Goal: Information Seeking & Learning: Learn about a topic

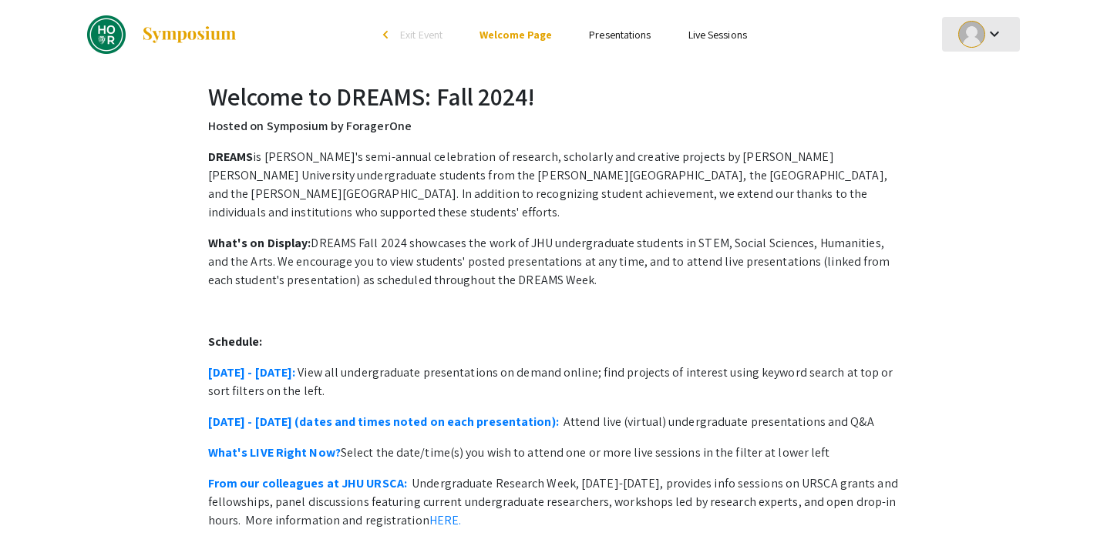
click at [996, 28] on mat-icon "keyboard_arrow_down" at bounding box center [994, 34] width 18 height 18
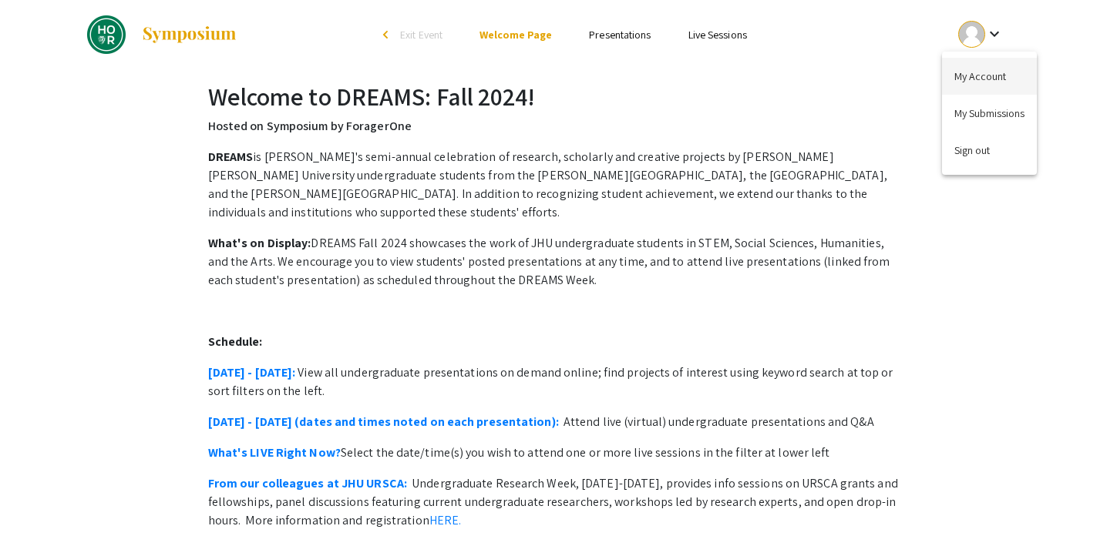
click at [990, 76] on button "My Account" at bounding box center [989, 76] width 95 height 37
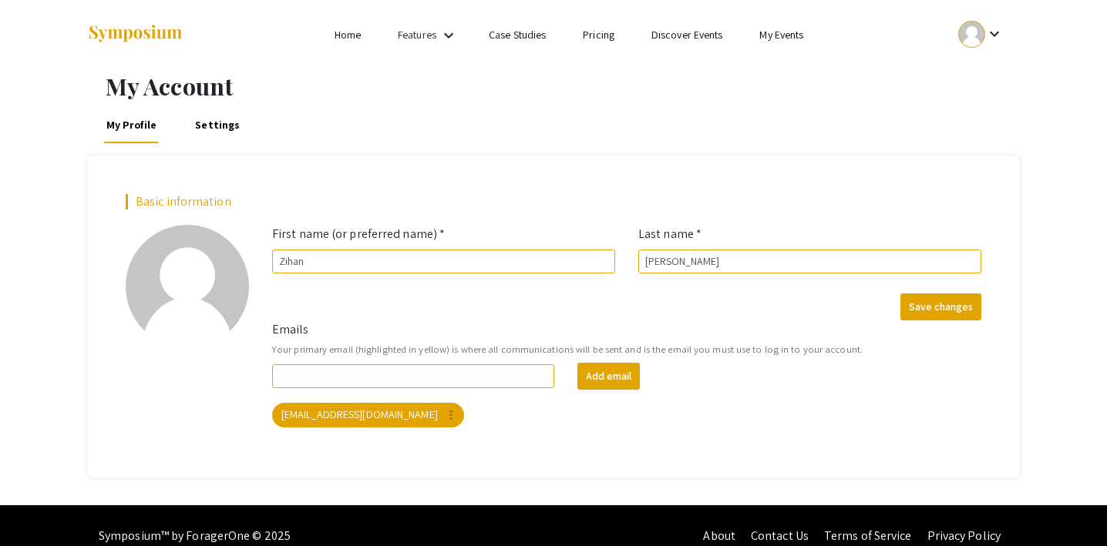
click at [769, 39] on link "My Events" at bounding box center [781, 35] width 44 height 14
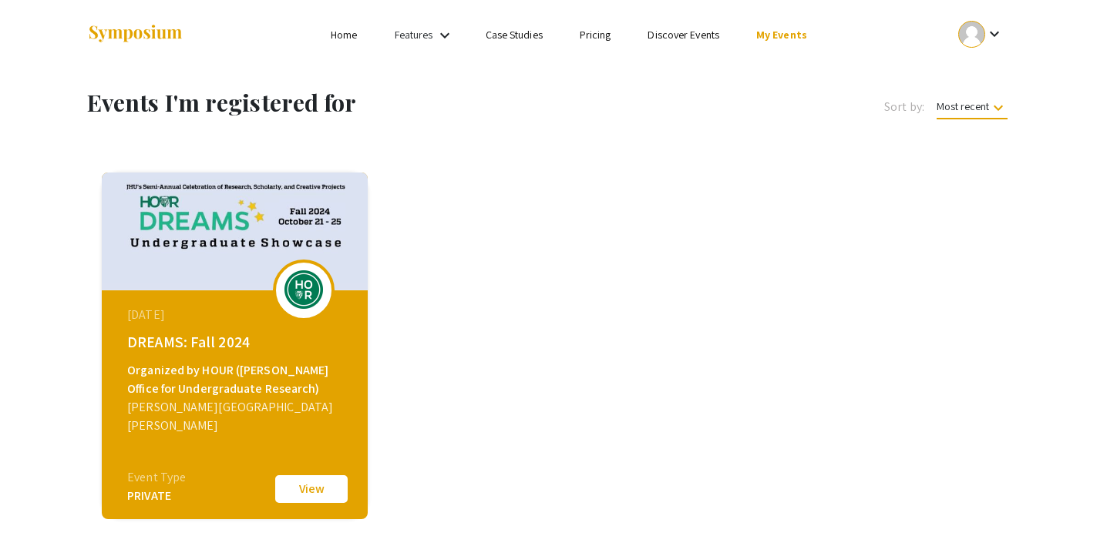
click at [199, 328] on div "[DATE] DREAMS: Fall 2024 Organized by HOUR ([PERSON_NAME] Office for Undergradu…" at bounding box center [236, 387] width 265 height 193
click at [307, 494] on button "View" at bounding box center [311, 489] width 77 height 32
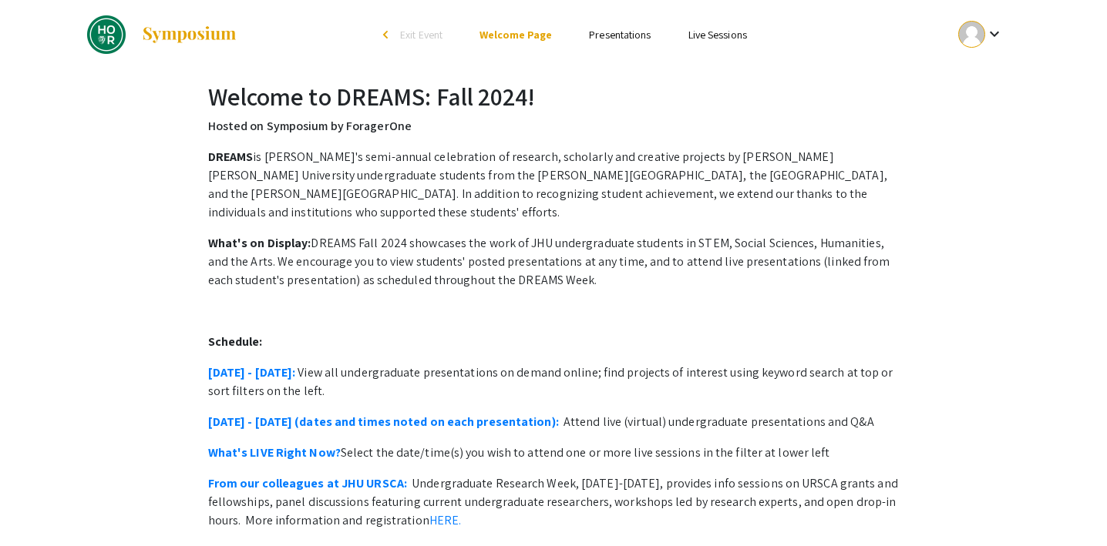
click at [971, 37] on div at bounding box center [971, 34] width 27 height 27
click at [982, 108] on button "My Submissions" at bounding box center [989, 113] width 95 height 37
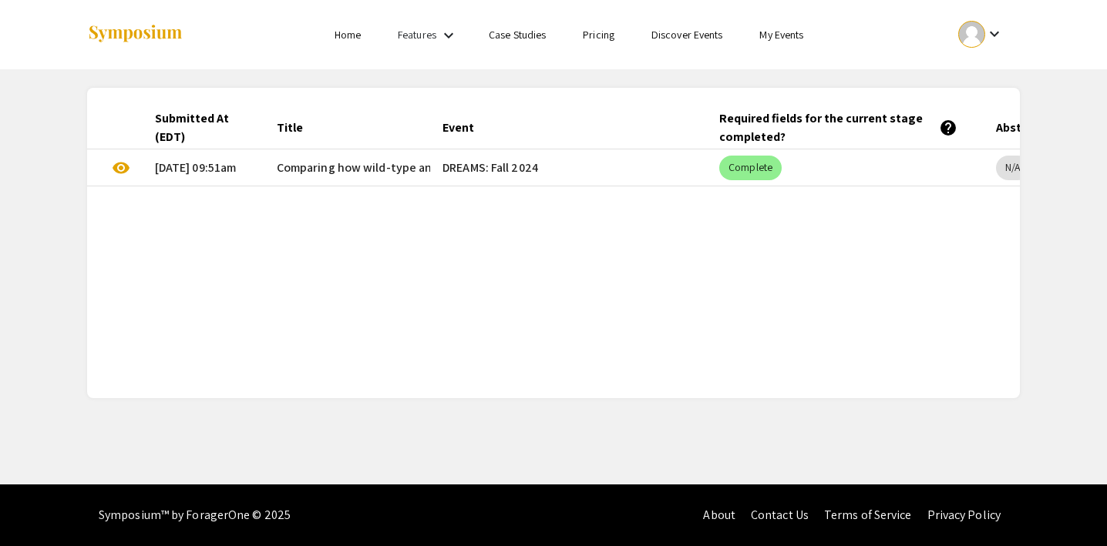
click at [493, 166] on mat-cell "DREAMS: Fall 2024" at bounding box center [568, 168] width 277 height 37
drag, startPoint x: 583, startPoint y: 174, endPoint x: 493, endPoint y: 174, distance: 89.4
click at [493, 174] on mat-cell "DREAMS: Fall 2024" at bounding box center [568, 168] width 277 height 37
copy mat-cell "Fall 2024"
click at [677, 162] on mat-cell "DREAMS: Fall 2024" at bounding box center [568, 168] width 277 height 37
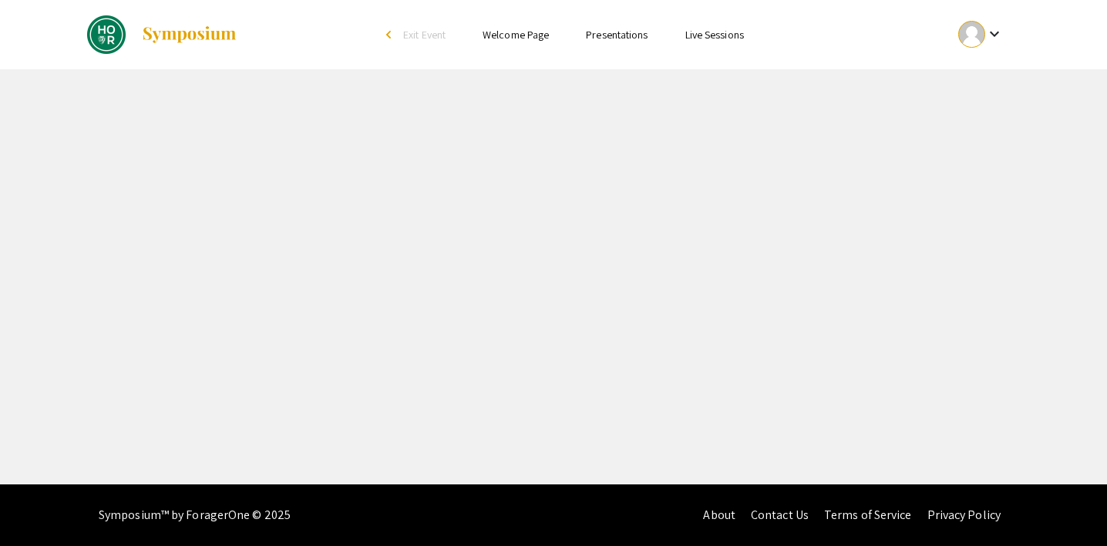
select select "custom"
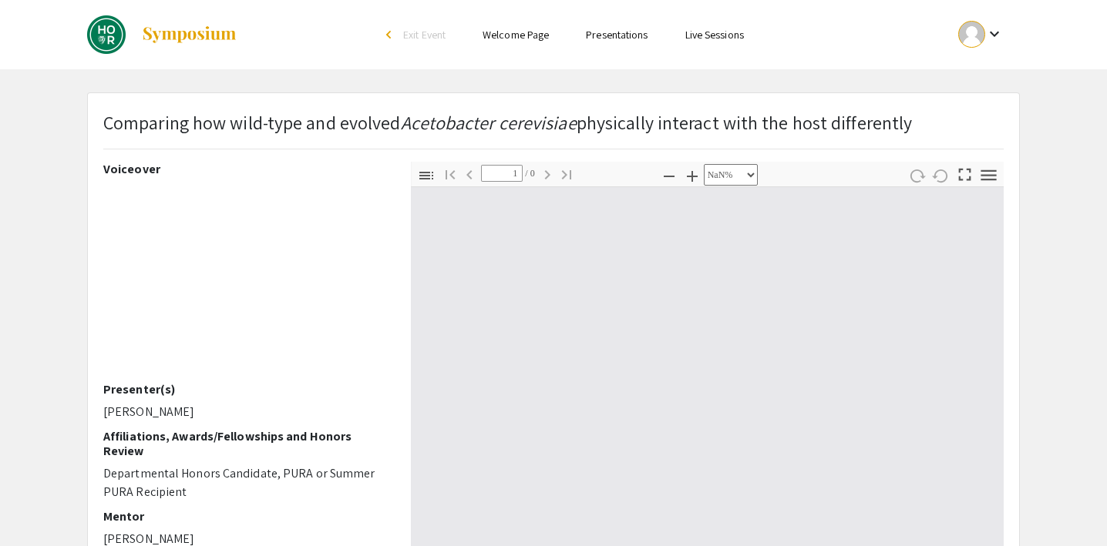
type input "0"
select select "custom"
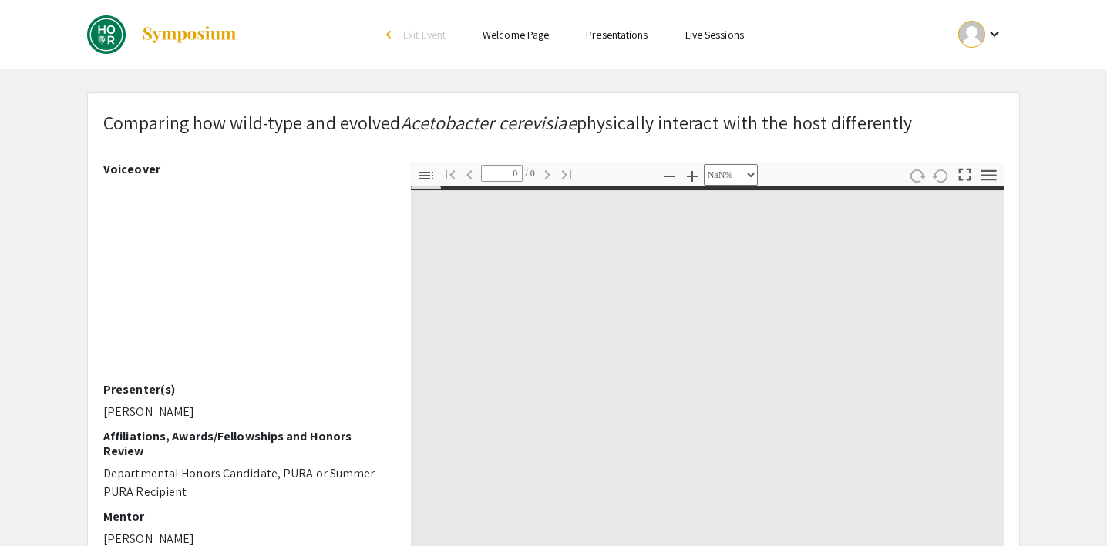
type input "1"
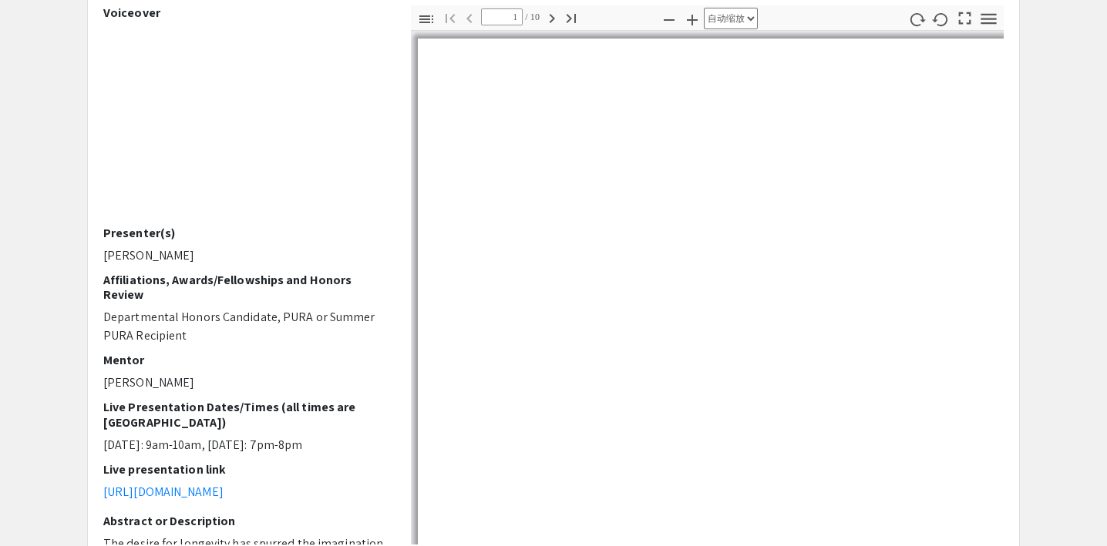
scroll to position [180, 0]
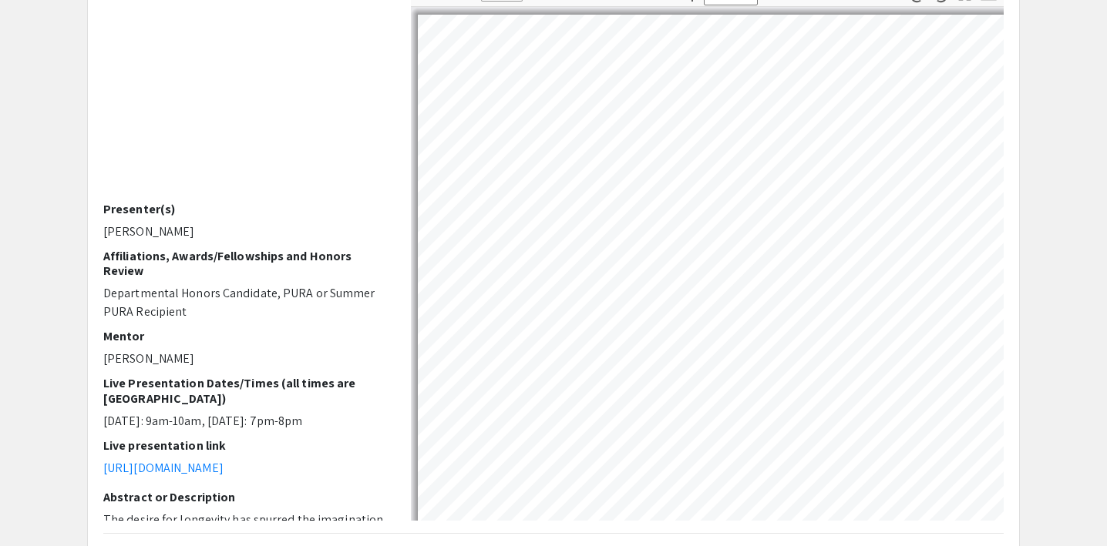
select select "auto"
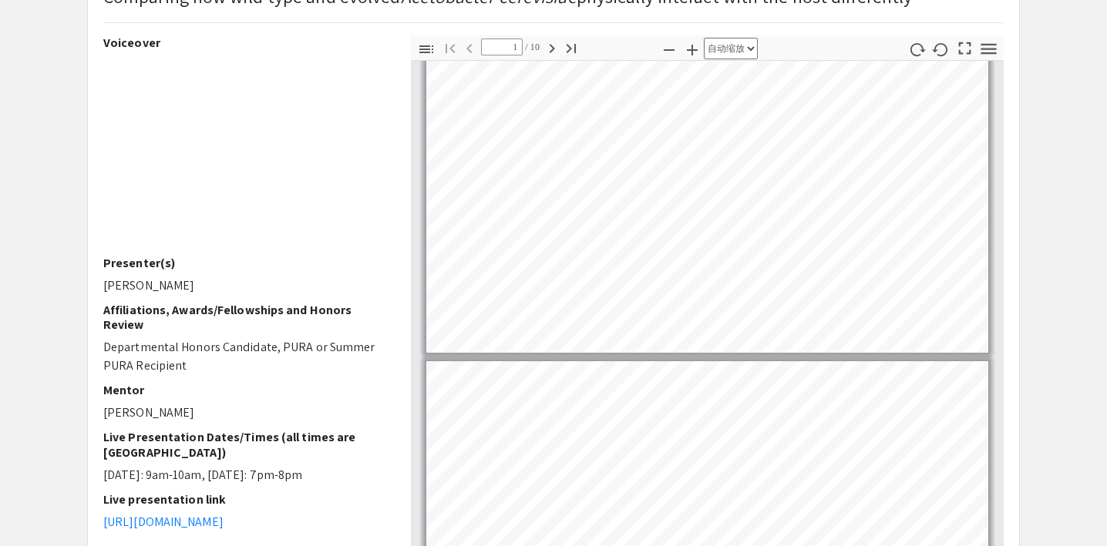
scroll to position [0, 0]
